Goal: Navigation & Orientation: Find specific page/section

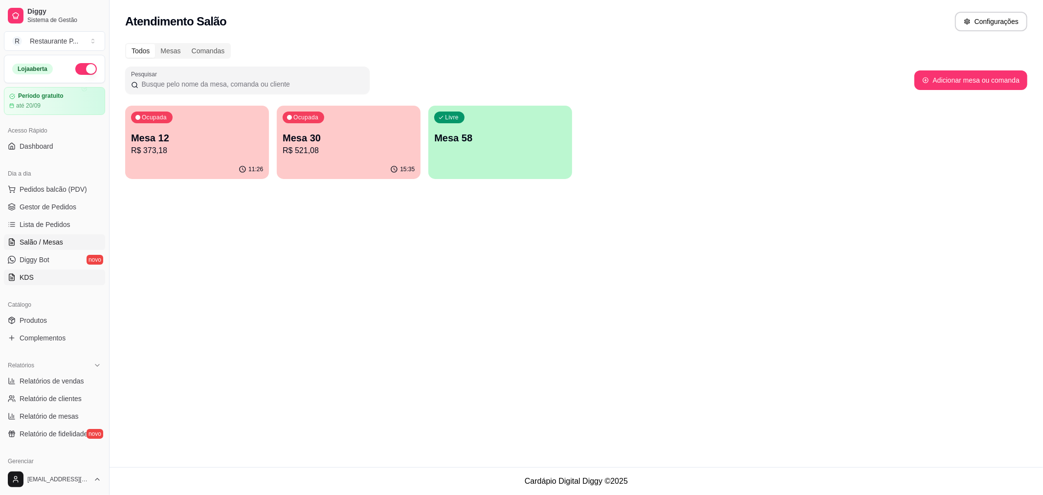
click at [45, 277] on link "KDS" at bounding box center [54, 277] width 101 height 16
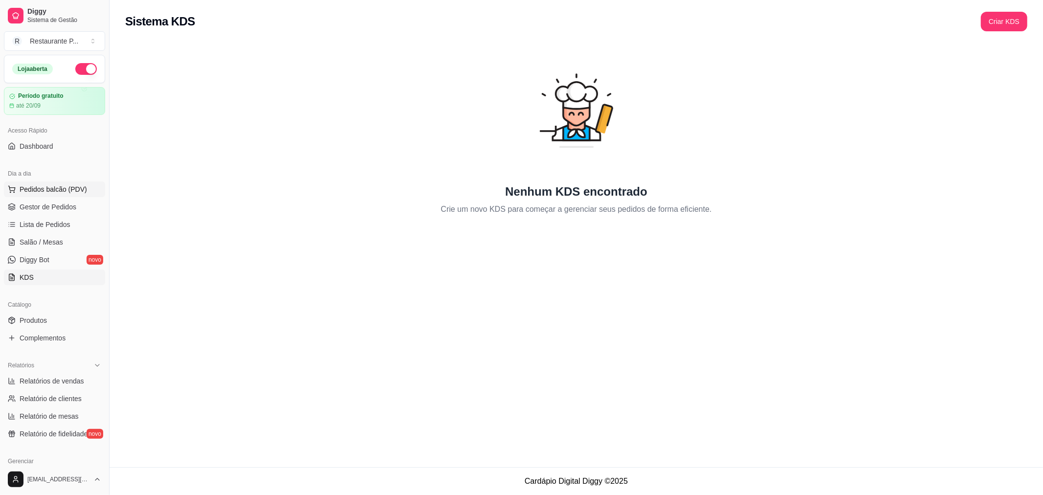
click at [39, 192] on span "Pedidos balcão (PDV)" at bounding box center [53, 189] width 67 height 10
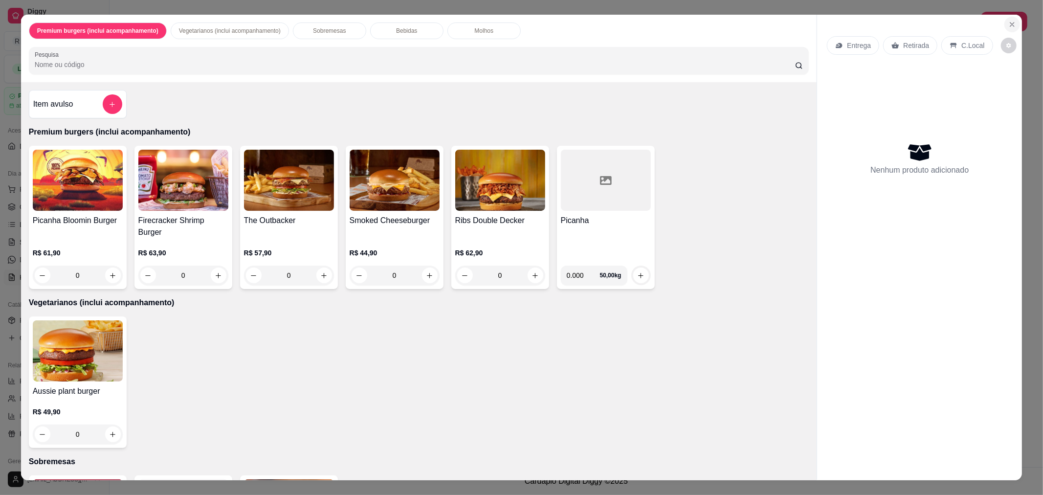
click at [1008, 23] on icon "Close" at bounding box center [1012, 25] width 8 height 8
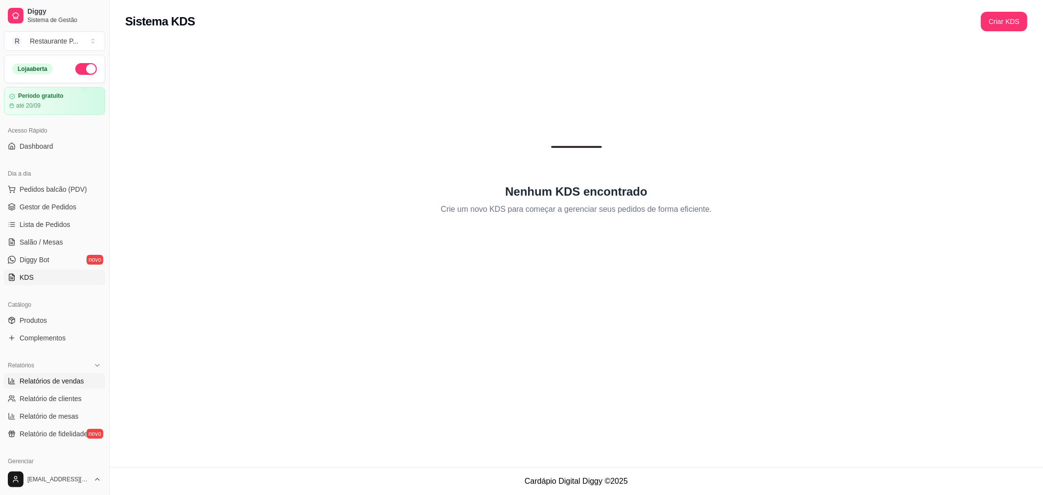
click at [80, 385] on span "Relatórios de vendas" at bounding box center [52, 381] width 65 height 10
select select "ALL"
select select "0"
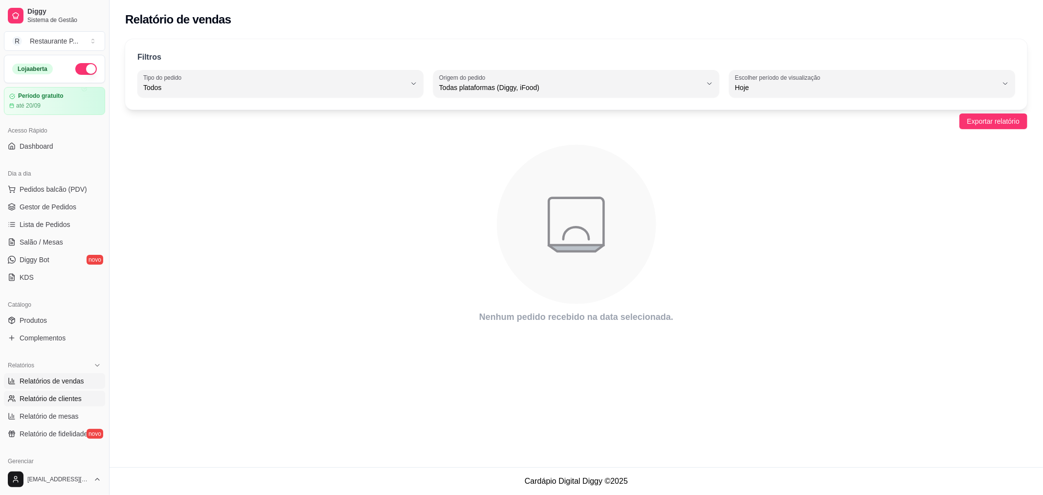
click at [76, 399] on span "Relatório de clientes" at bounding box center [51, 399] width 62 height 10
select select "30"
select select "HIGHEST_TOTAL_SPENT_WITH_ORDERS"
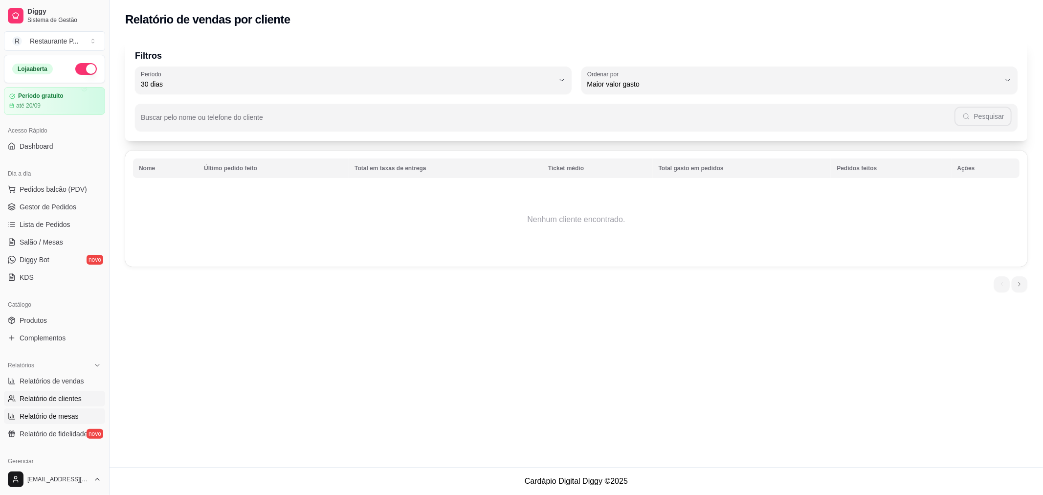
click at [70, 415] on span "Relatório de mesas" at bounding box center [49, 416] width 59 height 10
select select "TOTAL_OF_ORDERS"
select select "7"
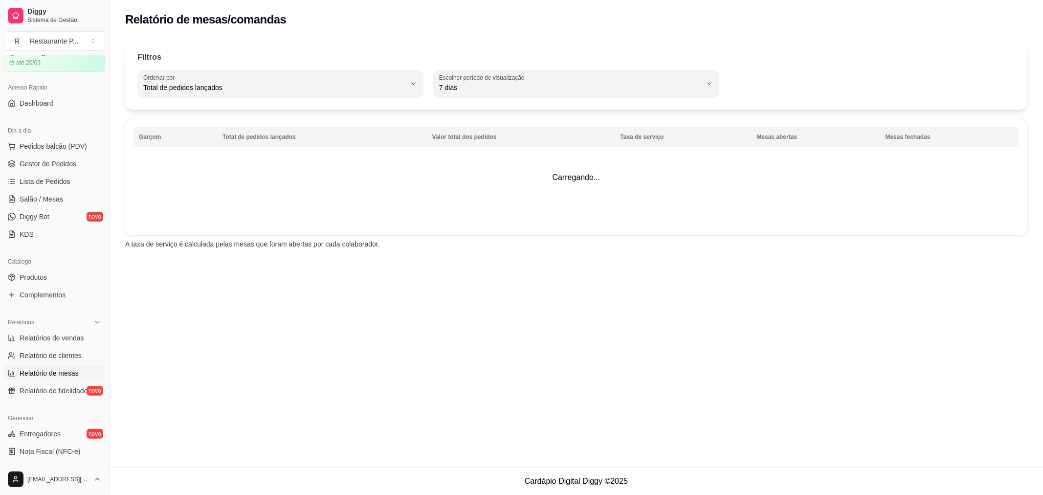
scroll to position [109, 0]
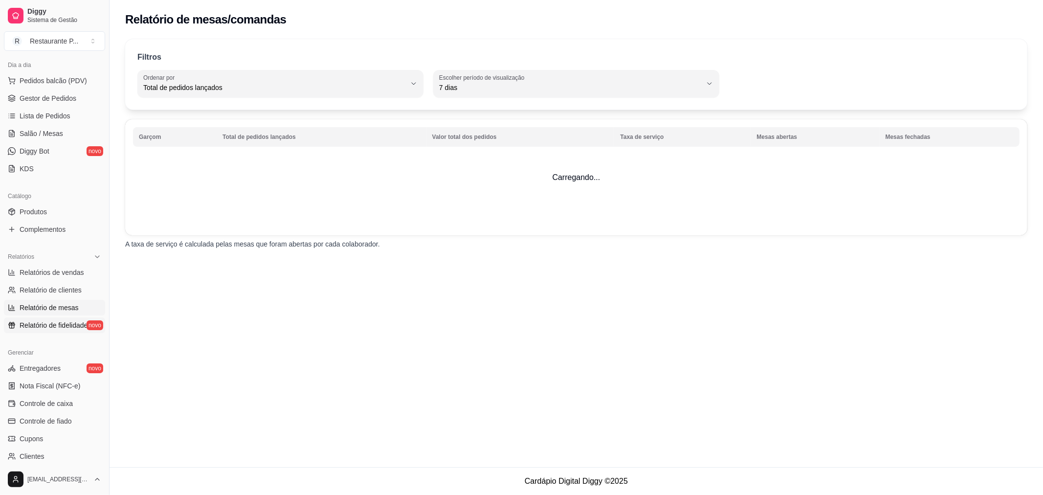
click at [42, 320] on span "Relatório de fidelidade" at bounding box center [54, 325] width 68 height 10
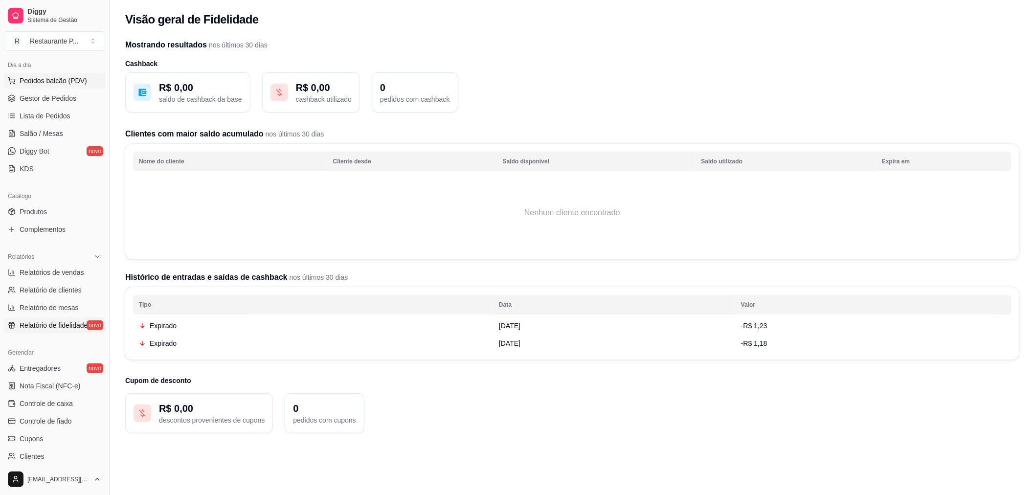
click at [72, 83] on span "Pedidos balcão (PDV)" at bounding box center [53, 81] width 67 height 10
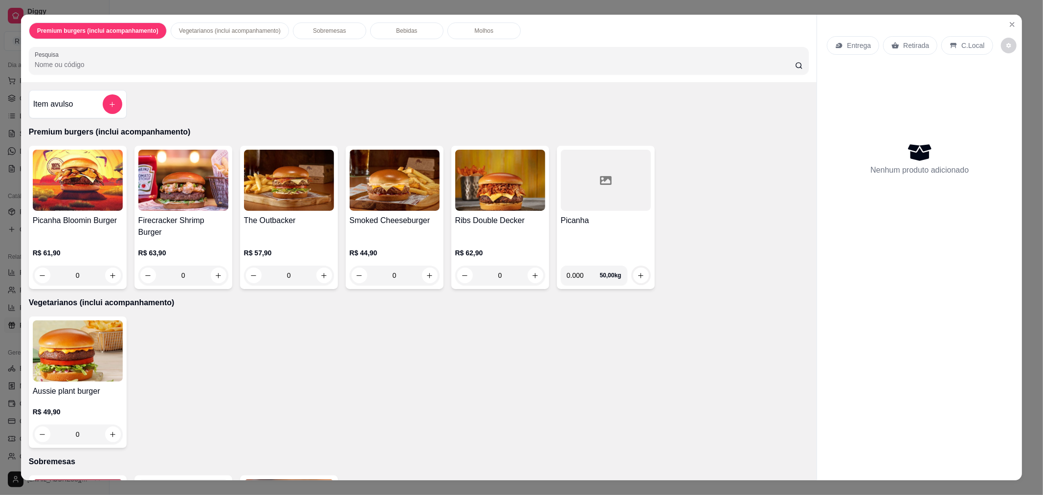
click at [80, 174] on img at bounding box center [78, 180] width 90 height 61
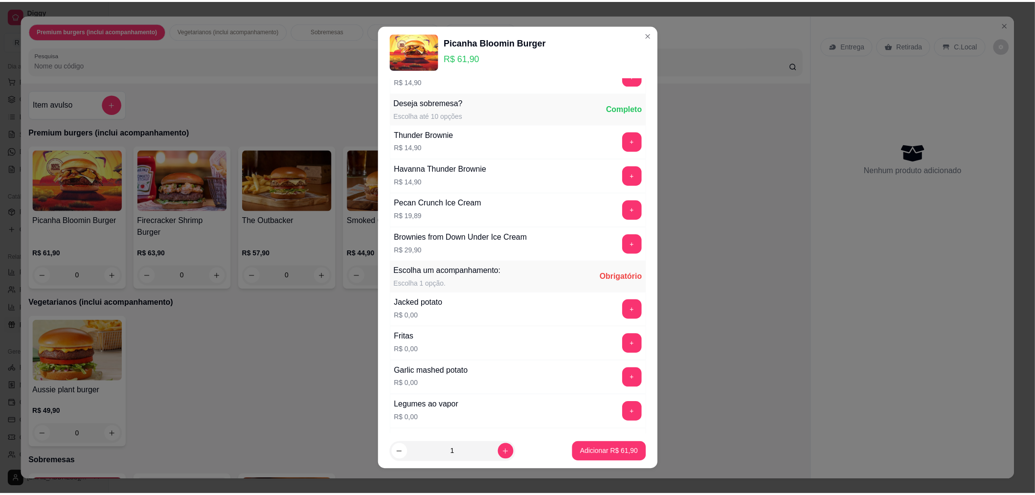
scroll to position [109, 0]
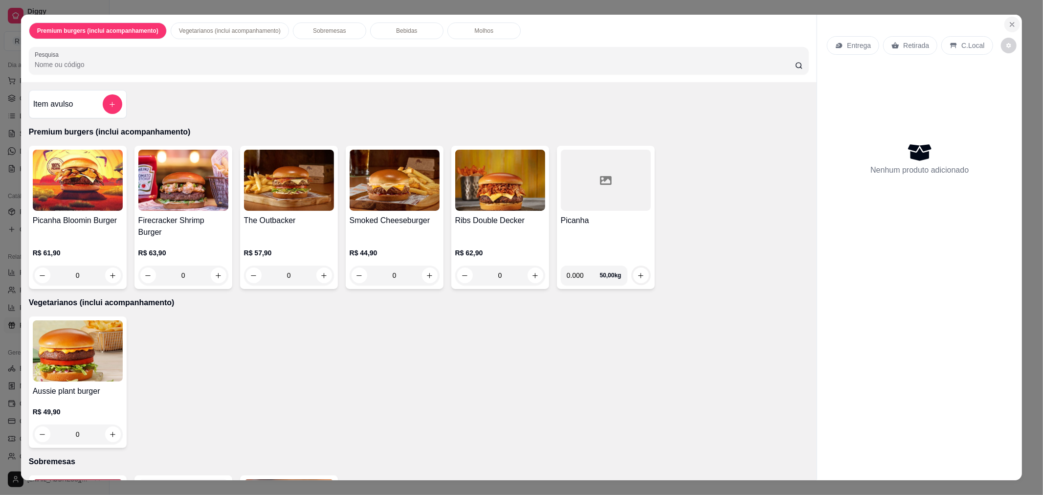
click at [1010, 22] on icon "Close" at bounding box center [1012, 25] width 8 height 8
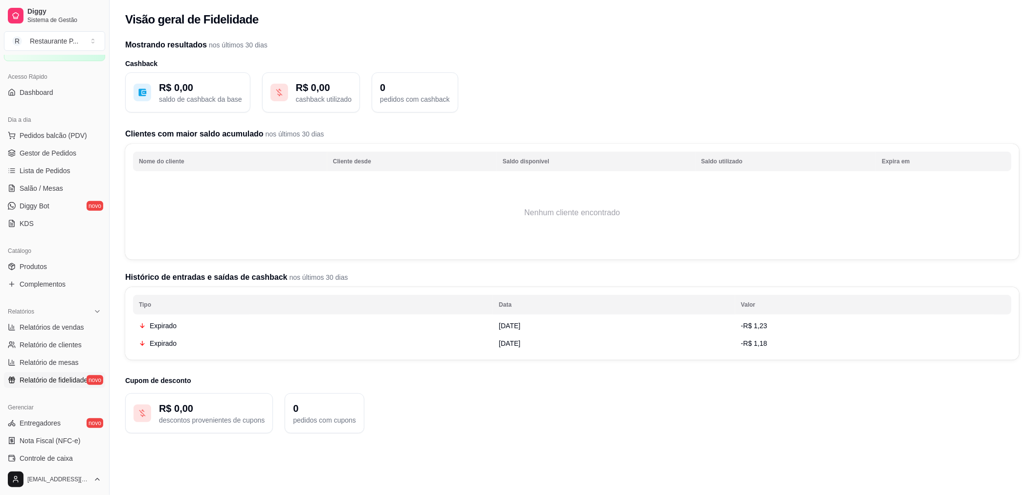
scroll to position [54, 0]
click at [100, 179] on div "Dia a dia Pedidos balcão (PDV) Gestor de Pedidos Lista de Pedidos Salão / Mesas…" at bounding box center [54, 171] width 109 height 127
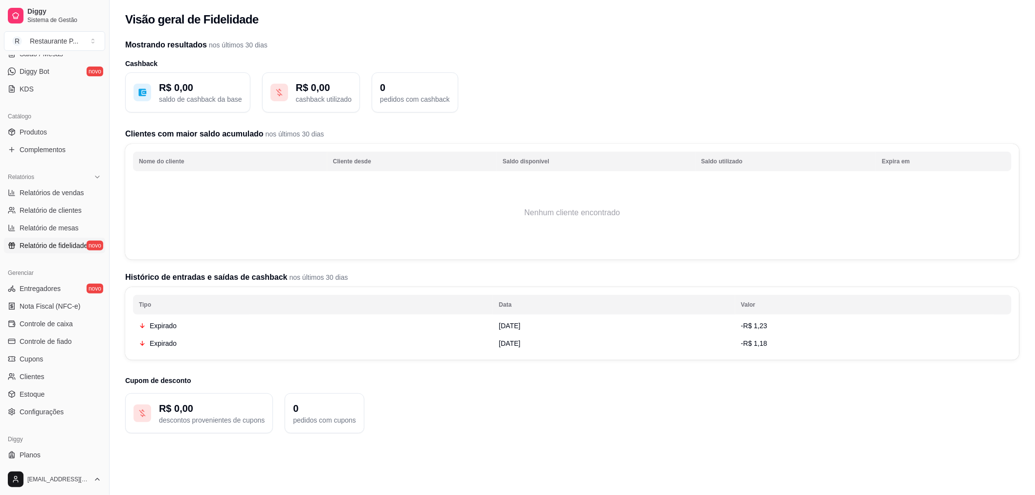
scroll to position [191, 0]
click at [106, 262] on button "Toggle Sidebar" at bounding box center [109, 247] width 8 height 495
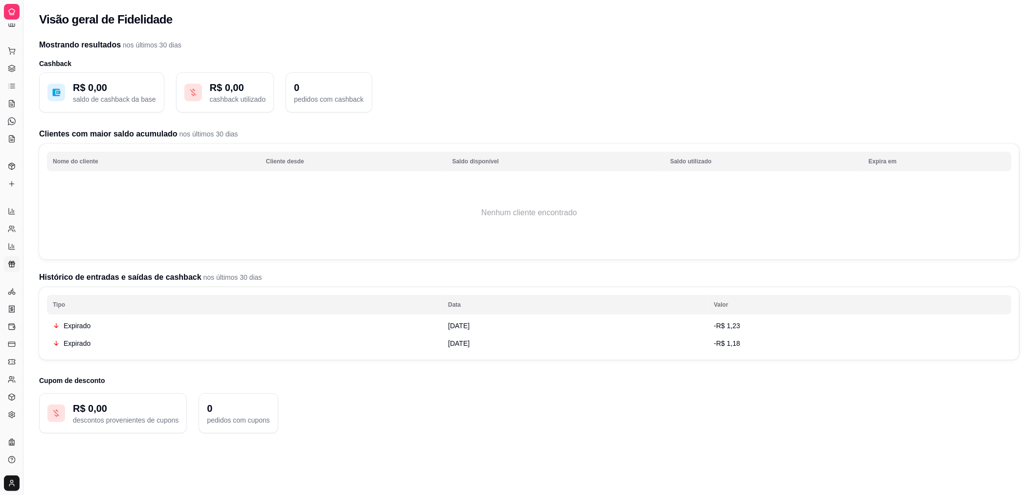
scroll to position [11, 0]
click at [11, 40] on div "Dia a dia" at bounding box center [11, 36] width 15 height 16
click at [10, 28] on div "Dia a dia" at bounding box center [11, 36] width 15 height 16
drag, startPoint x: 23, startPoint y: 45, endPoint x: 226, endPoint y: 60, distance: 203.5
click at [226, 60] on div "Diggy Sistema de Gestão R Restaurante P ... Loja aberta Período gratuito até 20…" at bounding box center [517, 287] width 1035 height 574
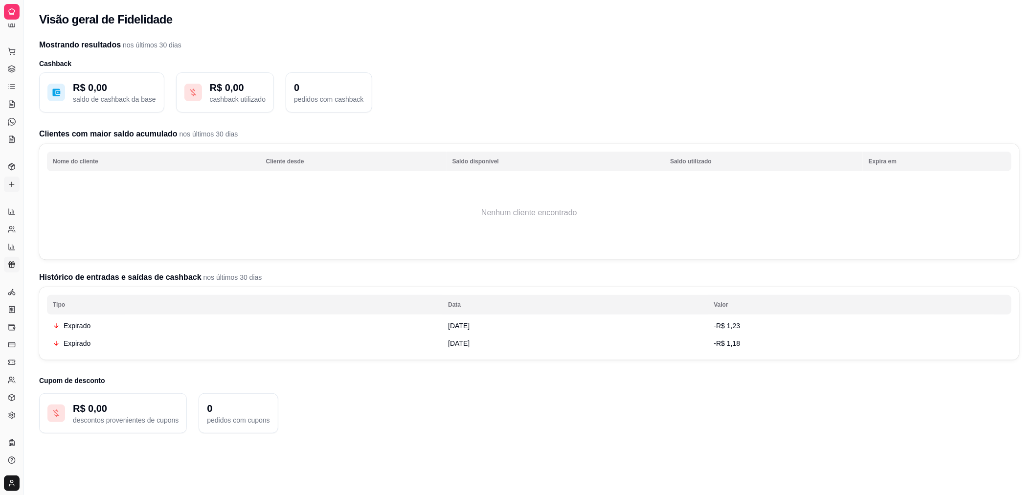
click at [8, 180] on icon at bounding box center [12, 184] width 8 height 8
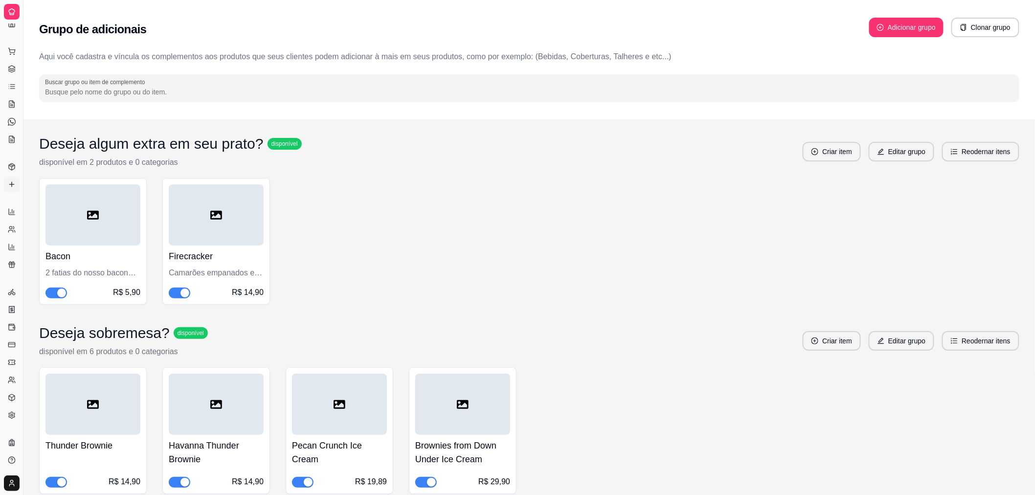
click at [8, 40] on div "Dia a dia" at bounding box center [11, 36] width 15 height 16
click at [9, 20] on div "Diggy Sistema de Gestão R Restaurante P ..." at bounding box center [11, 11] width 23 height 23
click at [10, 10] on icon at bounding box center [12, 12] width 6 height 6
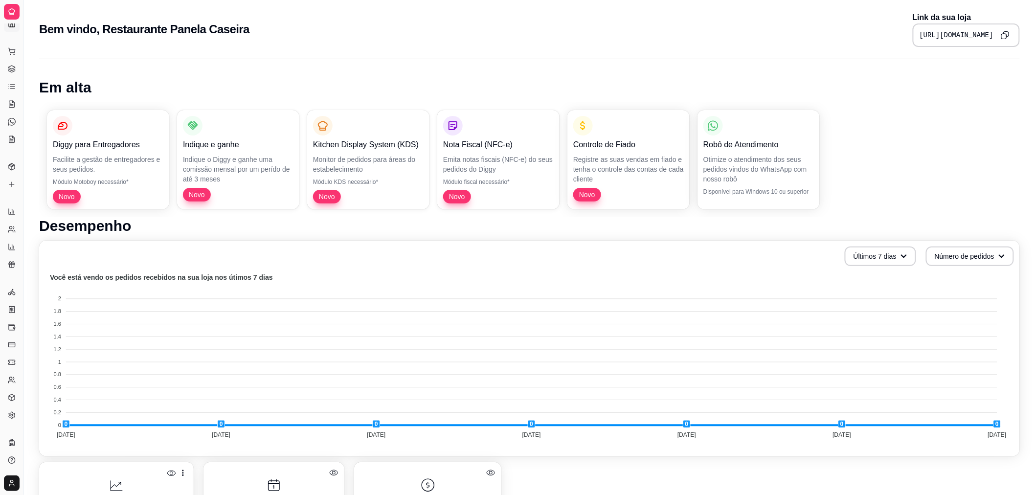
click at [10, 40] on div "Dia a dia" at bounding box center [11, 36] width 15 height 16
